Goal: Information Seeking & Learning: Check status

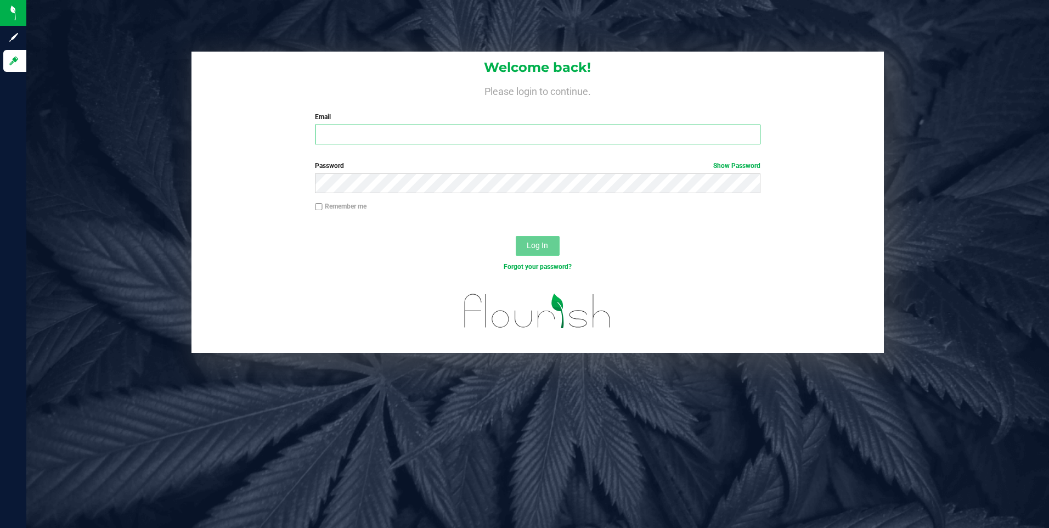
type input "[EMAIL_ADDRESS][DOMAIN_NAME]"
click at [548, 244] on span "Log In" at bounding box center [537, 245] width 21 height 9
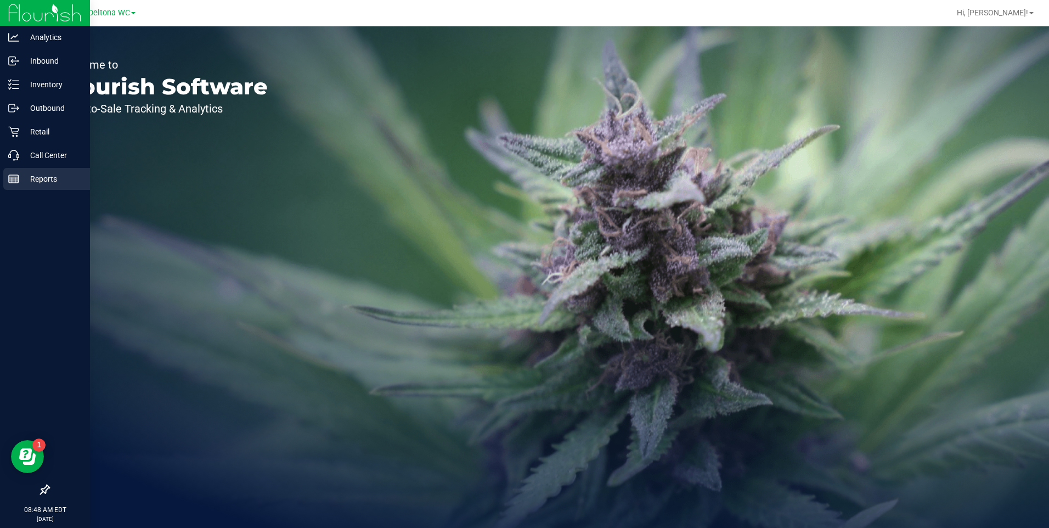
click at [32, 178] on p "Reports" at bounding box center [52, 178] width 66 height 13
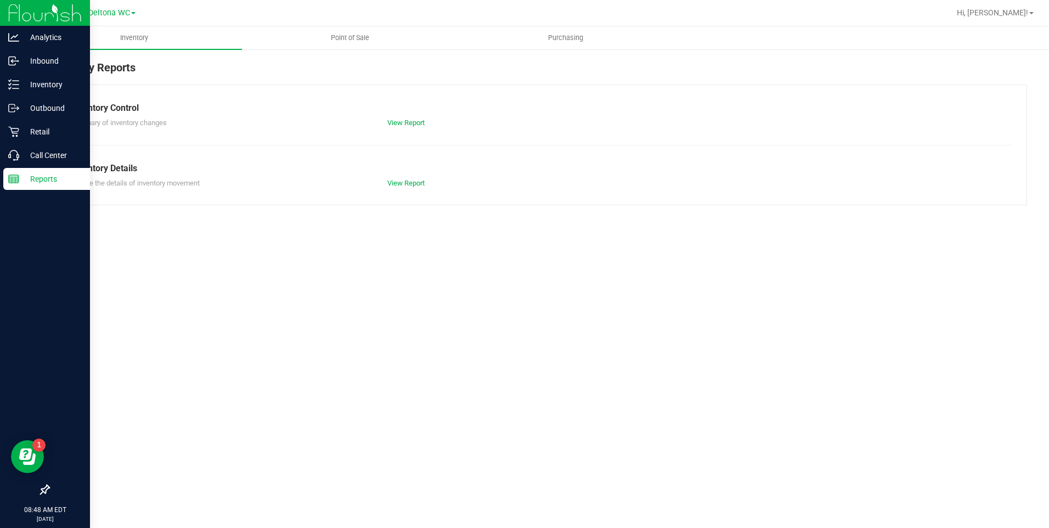
click at [32, 178] on p "Reports" at bounding box center [52, 178] width 66 height 13
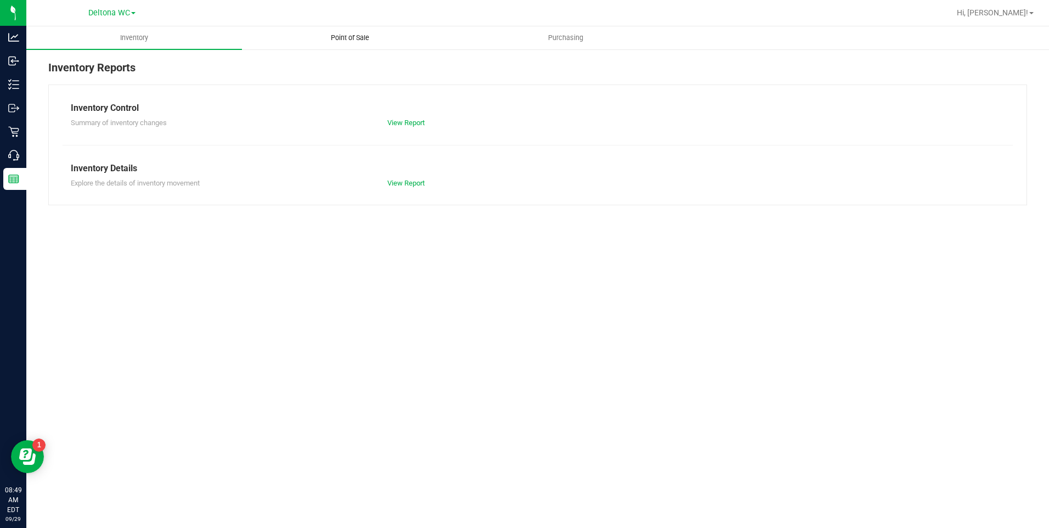
click at [353, 28] on uib-tab-heading "Point of Sale" at bounding box center [349, 38] width 214 height 22
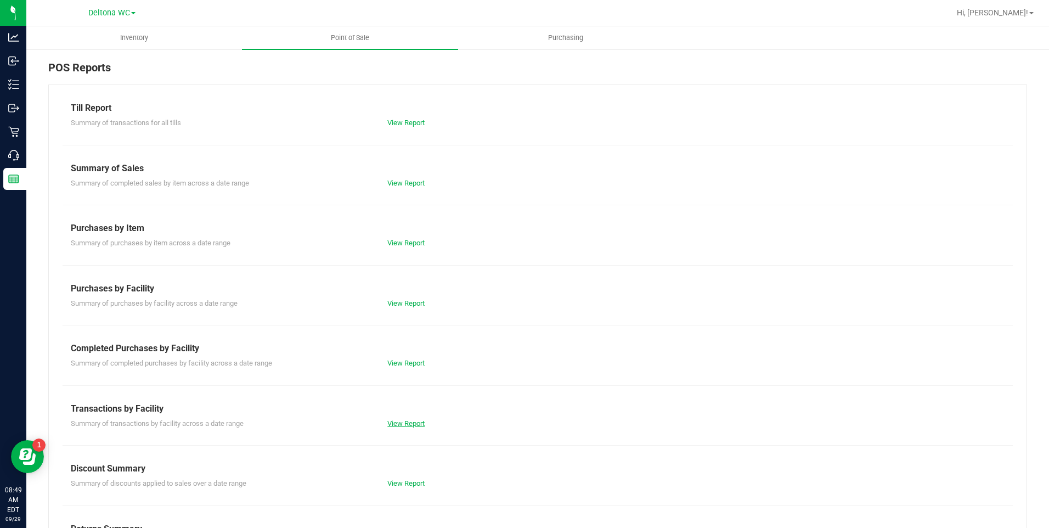
click at [410, 425] on link "View Report" at bounding box center [405, 423] width 37 height 8
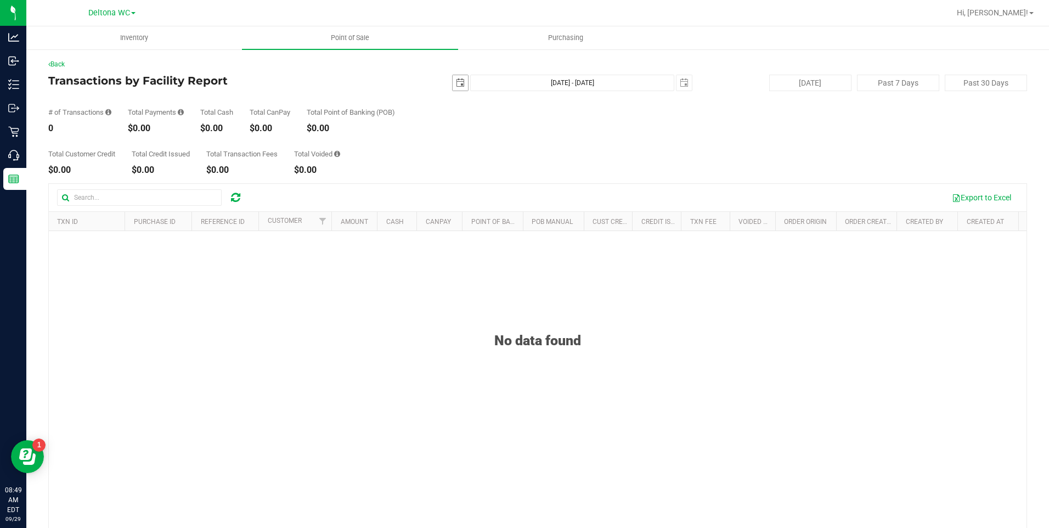
click at [456, 86] on span "select" at bounding box center [460, 82] width 9 height 9
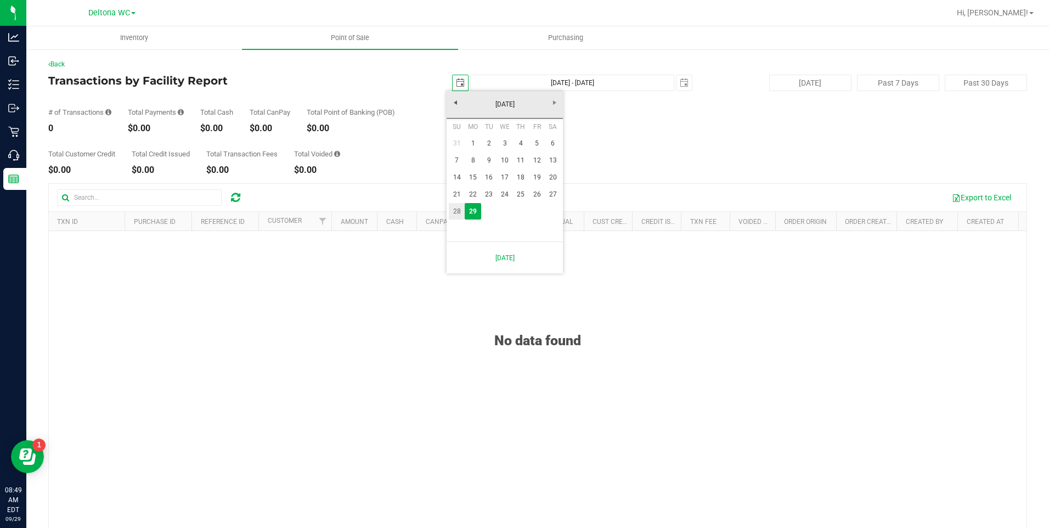
click at [456, 208] on link "28" at bounding box center [457, 211] width 16 height 17
type input "[DATE]"
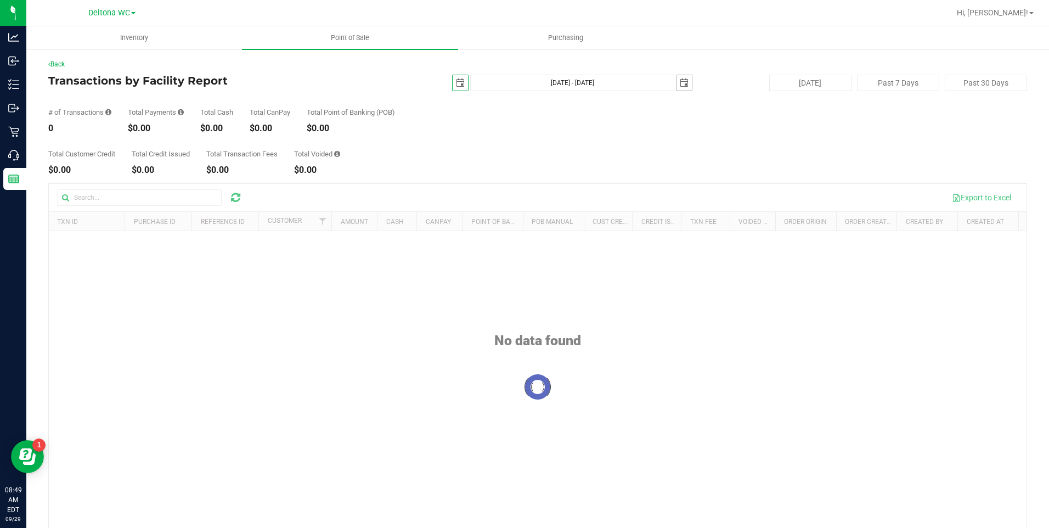
click at [681, 84] on span "select" at bounding box center [684, 82] width 9 height 9
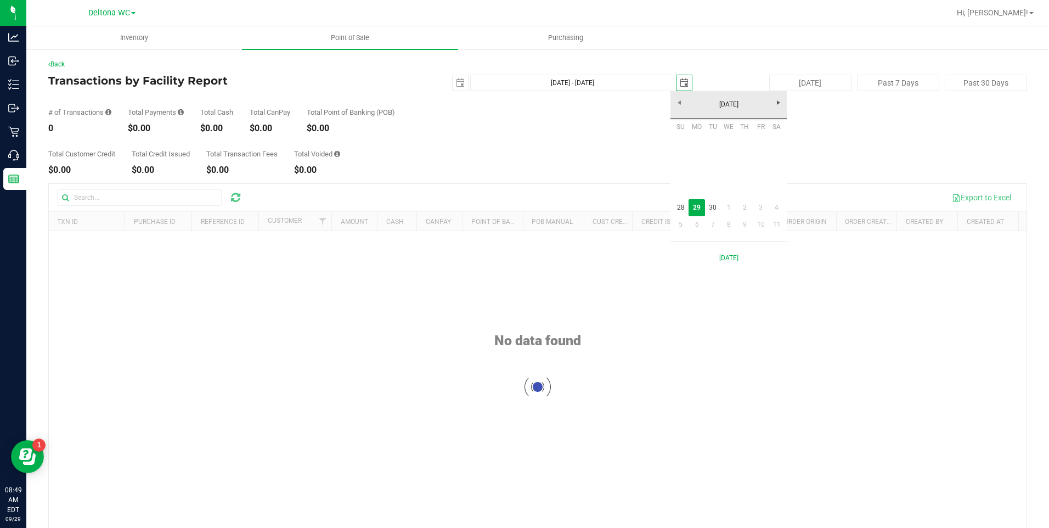
scroll to position [0, 27]
click at [681, 207] on link "28" at bounding box center [680, 207] width 16 height 17
type input "[DATE] - [DATE]"
type input "[DATE]"
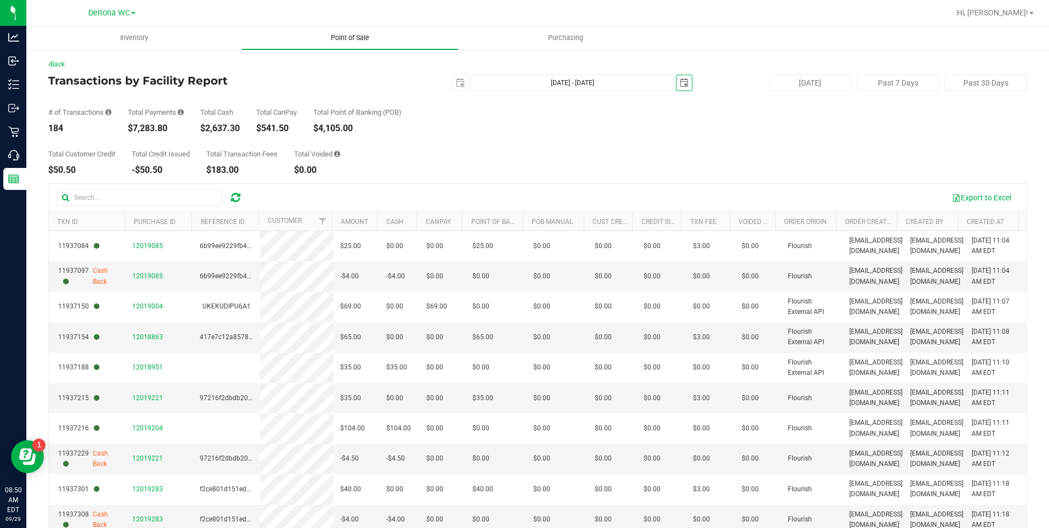
click at [344, 35] on span "Point of Sale" at bounding box center [350, 38] width 68 height 10
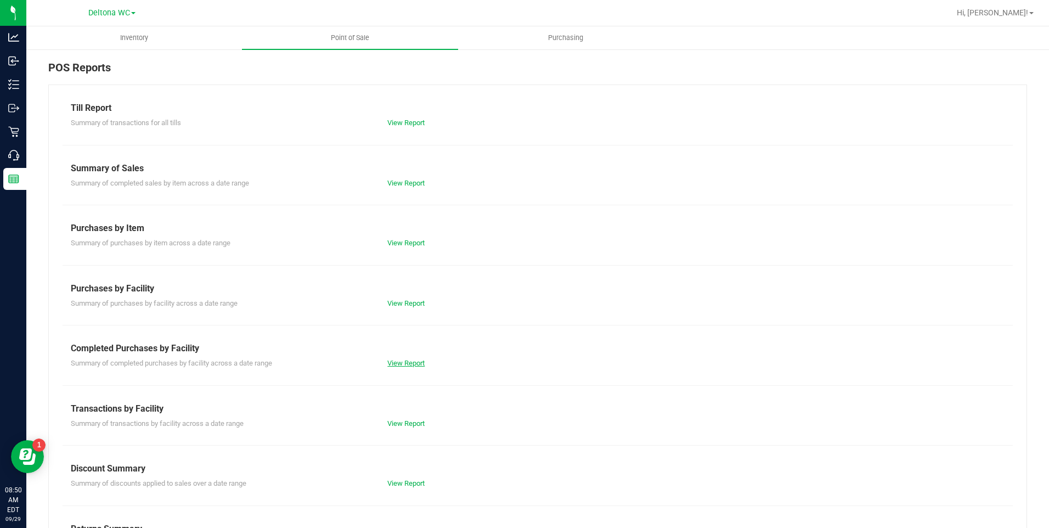
drag, startPoint x: 409, startPoint y: 356, endPoint x: 395, endPoint y: 364, distance: 15.2
click at [395, 364] on link "View Report" at bounding box center [405, 363] width 37 height 8
